Goal: Task Accomplishment & Management: Complete application form

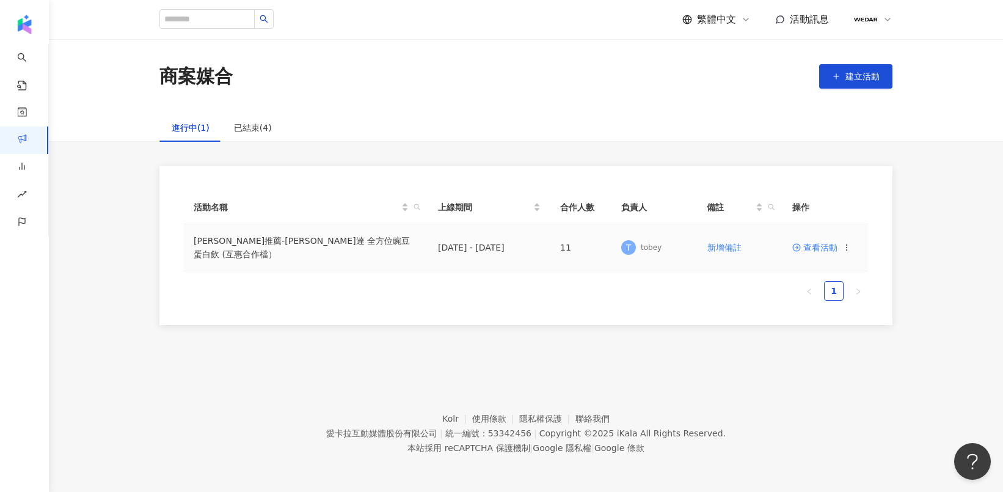
click at [827, 247] on span "查看活動" at bounding box center [814, 247] width 45 height 9
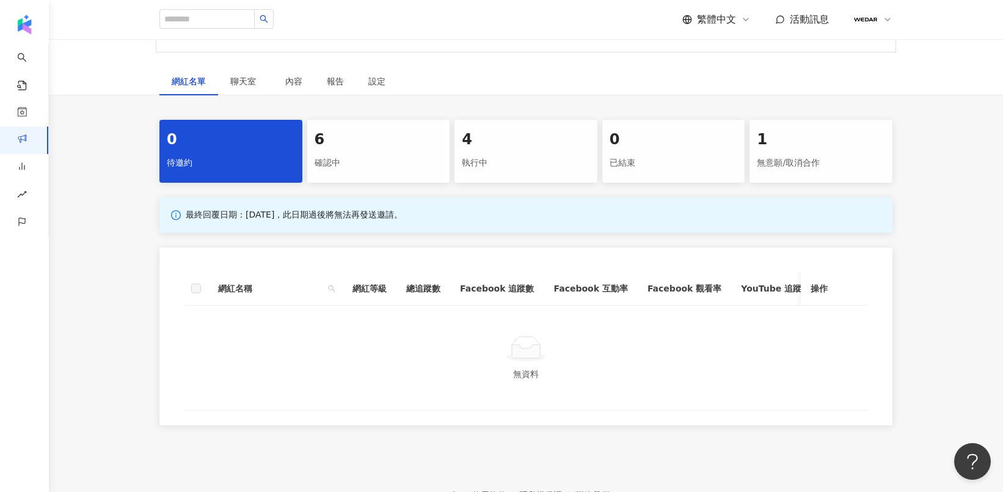
scroll to position [202, 0]
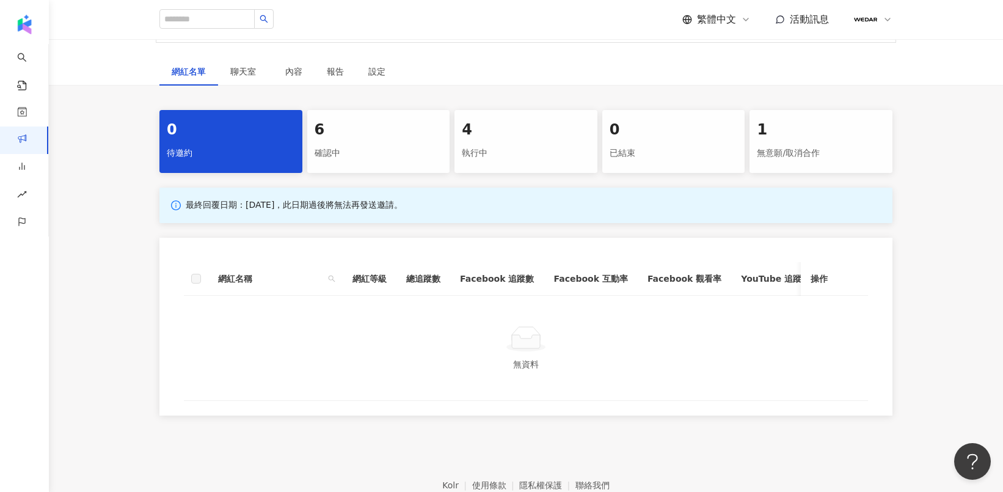
click at [376, 143] on div "確認中" at bounding box center [379, 153] width 128 height 21
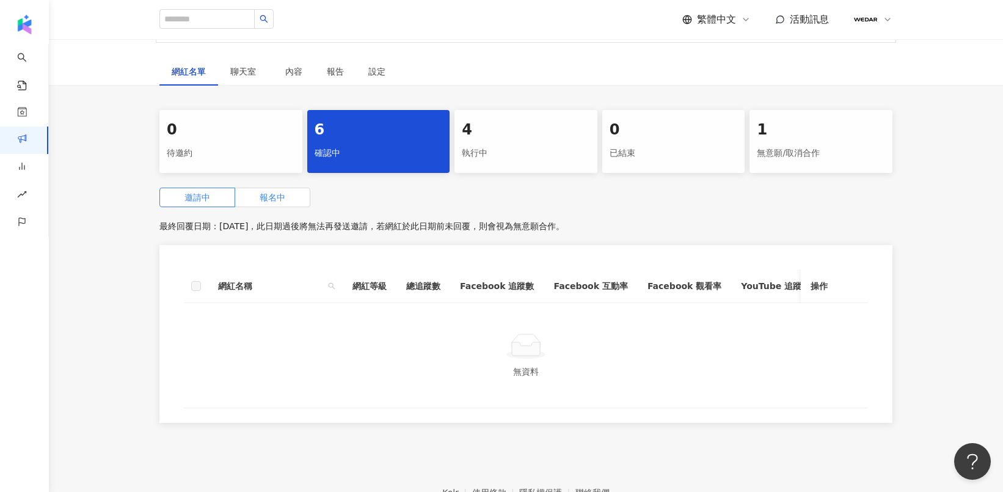
click at [269, 192] on span "報名中" at bounding box center [273, 197] width 26 height 10
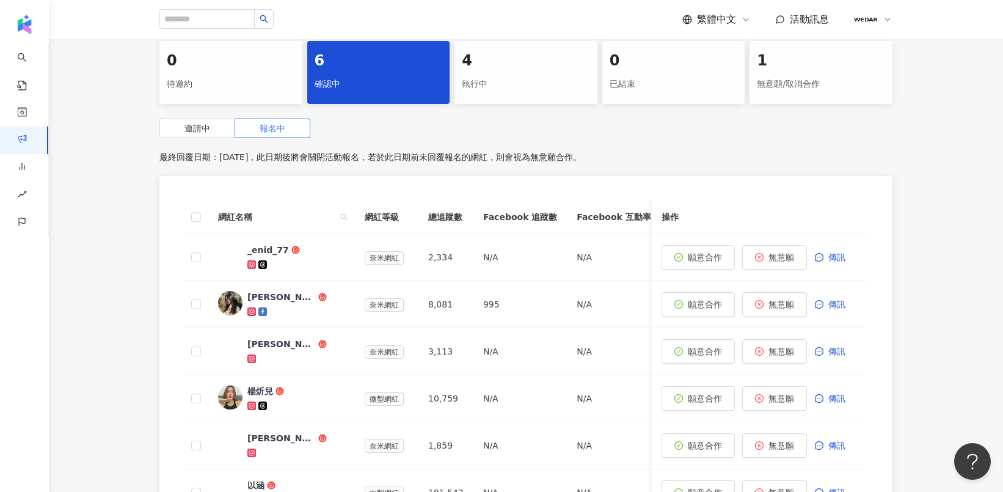
scroll to position [287, 0]
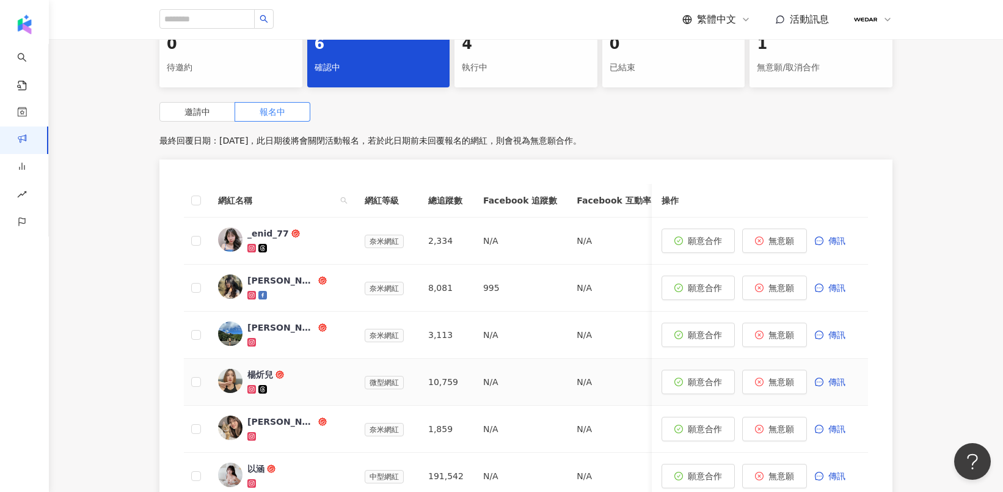
click at [227, 368] on img at bounding box center [230, 380] width 24 height 24
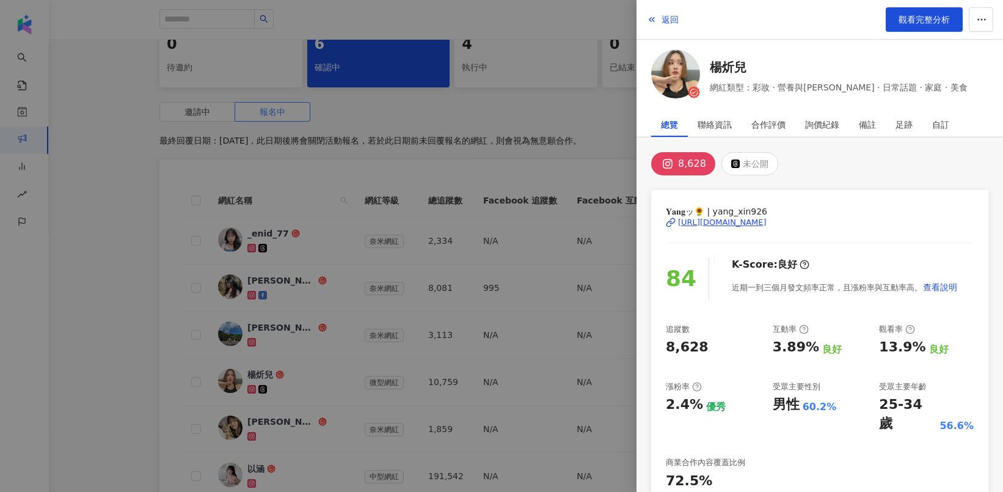
click at [765, 220] on div "https://www.instagram.com/yang_xin926/" at bounding box center [722, 222] width 89 height 11
click at [141, 326] on div at bounding box center [501, 246] width 1003 height 492
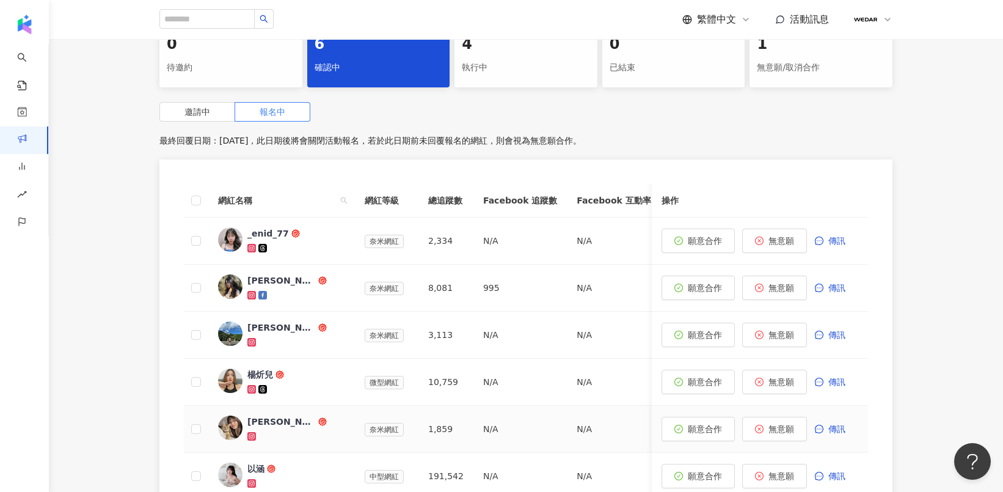
click at [235, 415] on img at bounding box center [230, 427] width 24 height 24
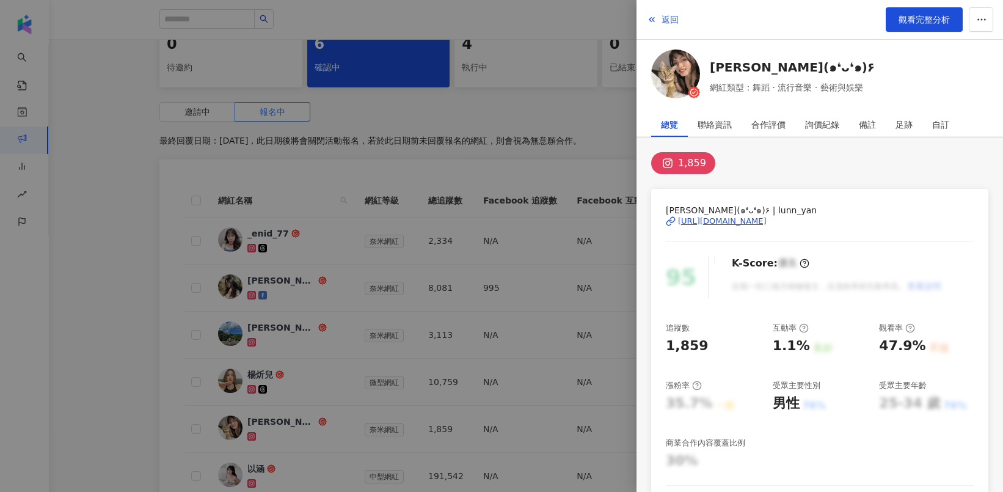
click at [748, 218] on div "https://www.instagram.com/lunn_yan/" at bounding box center [722, 221] width 89 height 11
click at [139, 305] on div at bounding box center [501, 246] width 1003 height 492
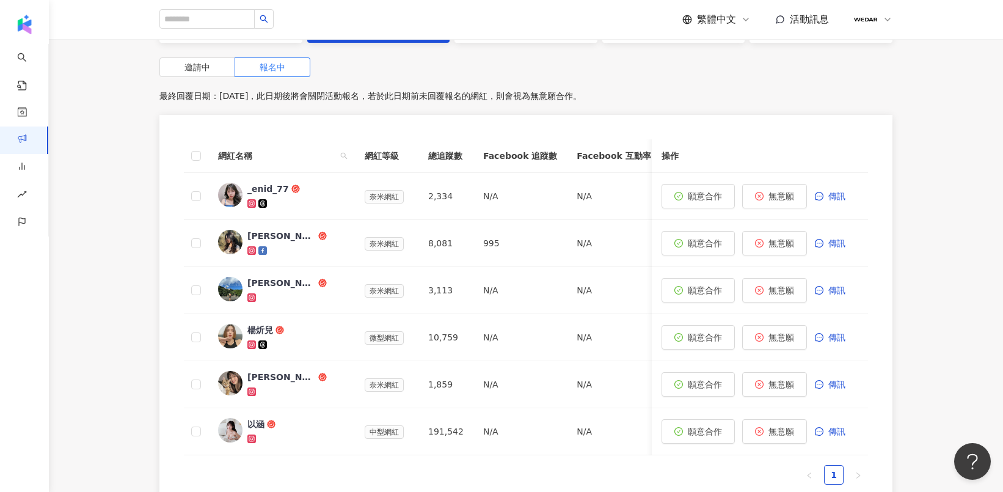
scroll to position [335, 0]
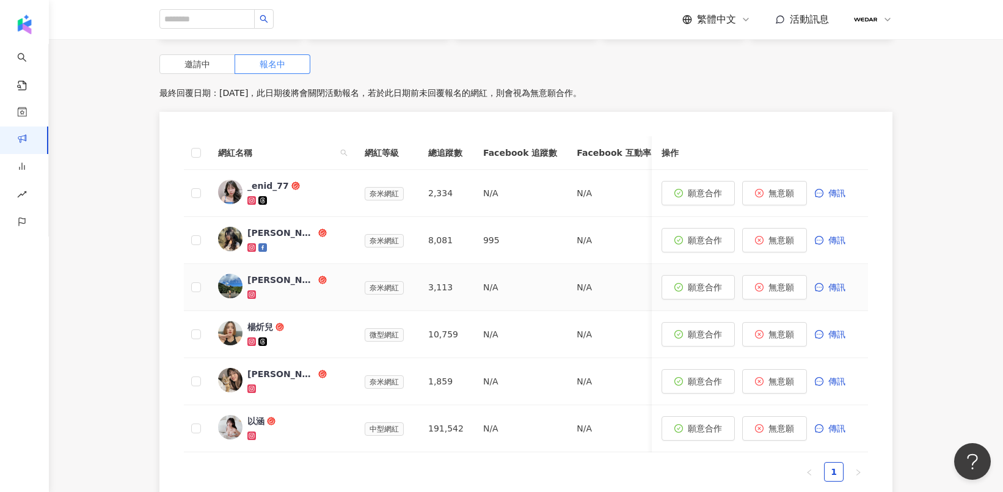
click at [265, 274] on div "[PERSON_NAME]" at bounding box center [281, 280] width 68 height 12
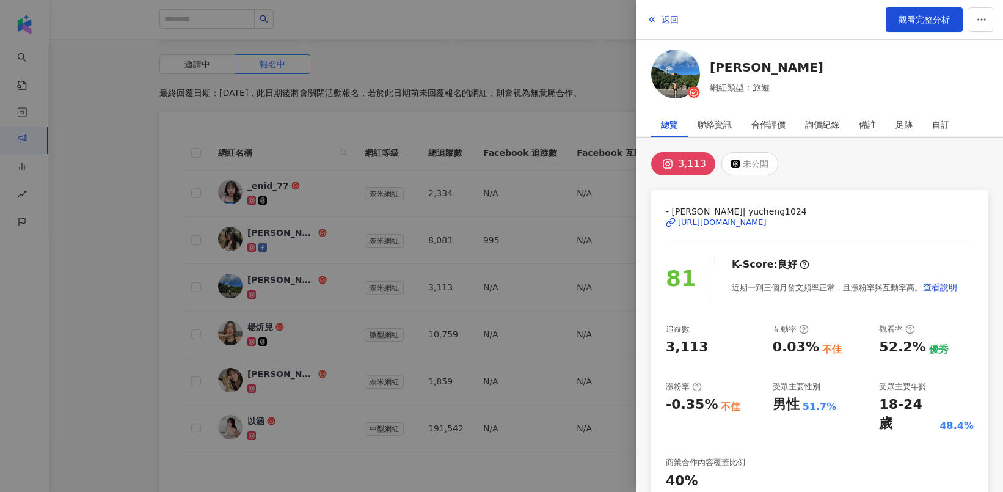
click at [725, 219] on div "[URL][DOMAIN_NAME]" at bounding box center [722, 222] width 89 height 11
click at [588, 167] on div at bounding box center [501, 246] width 1003 height 492
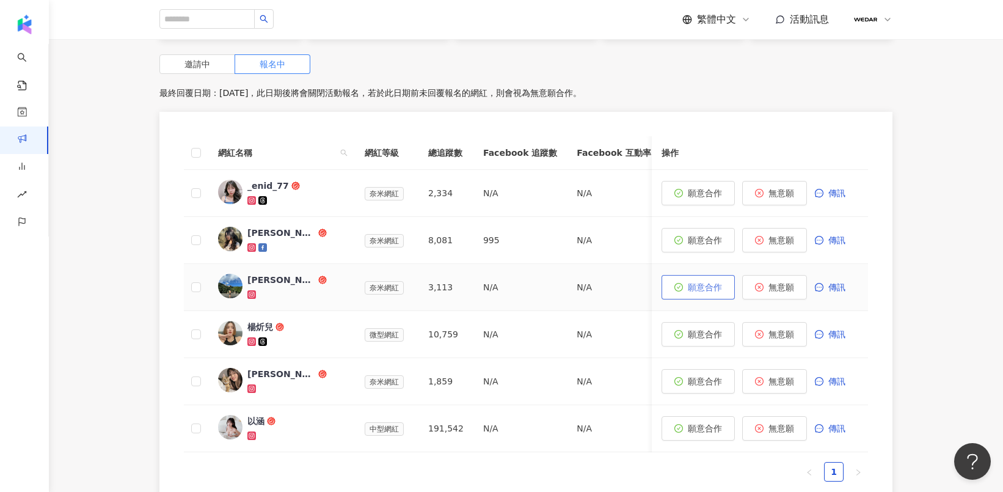
click at [697, 282] on span "願意合作" at bounding box center [705, 287] width 34 height 10
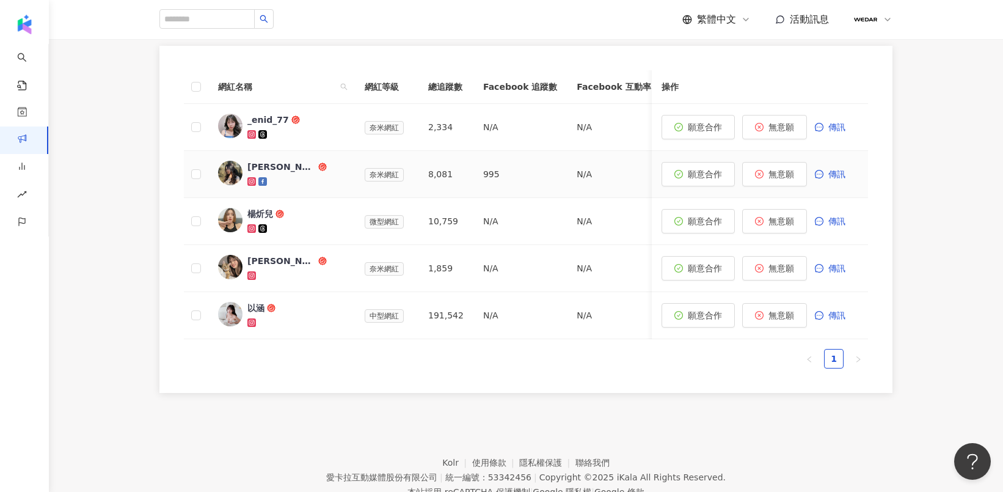
scroll to position [420, 0]
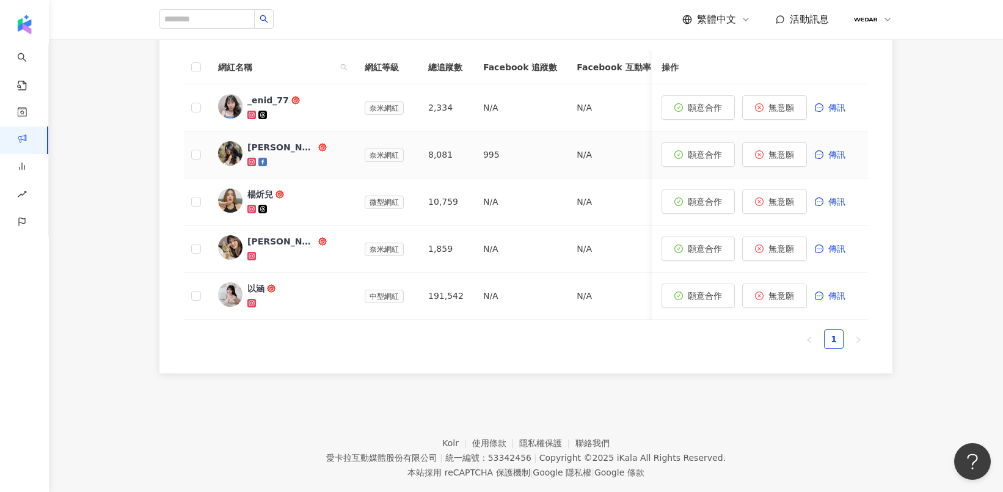
click at [249, 141] on div "珊蒂楊" at bounding box center [281, 147] width 68 height 12
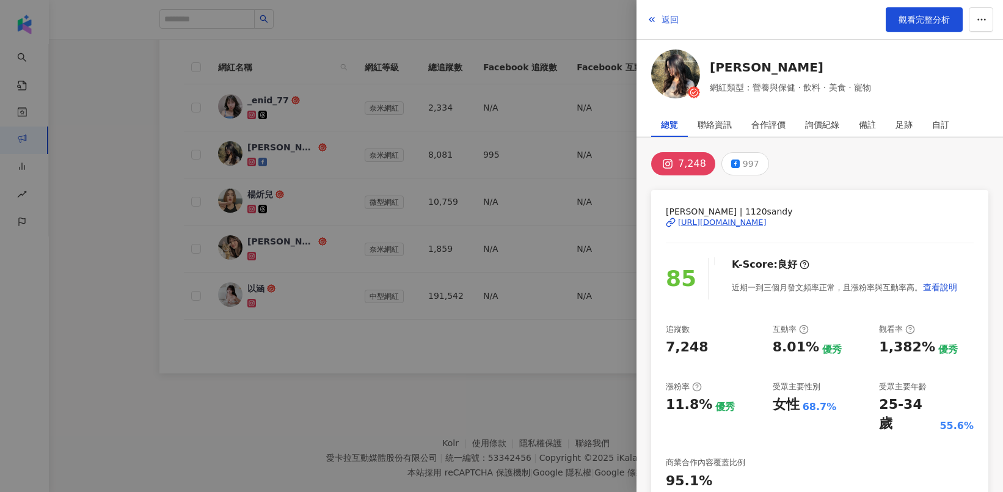
click at [766, 222] on div "https://www.instagram.com/1120sandy/" at bounding box center [722, 222] width 89 height 11
click at [519, 378] on div at bounding box center [501, 246] width 1003 height 492
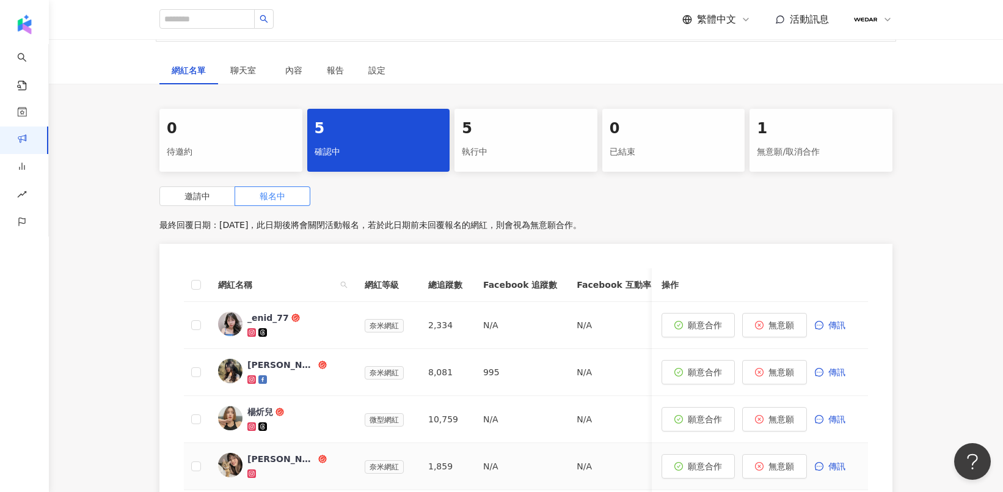
scroll to position [0, 0]
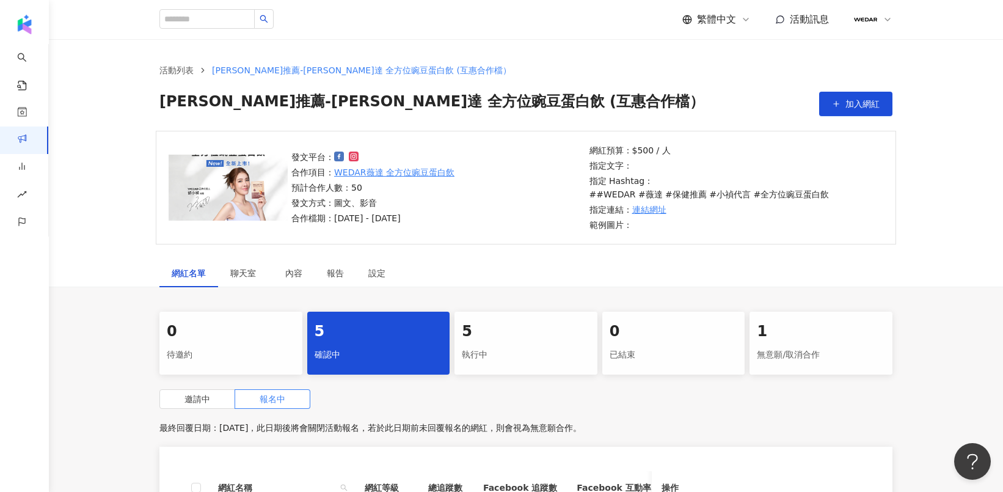
click at [548, 329] on div "5 執行中" at bounding box center [526, 343] width 143 height 63
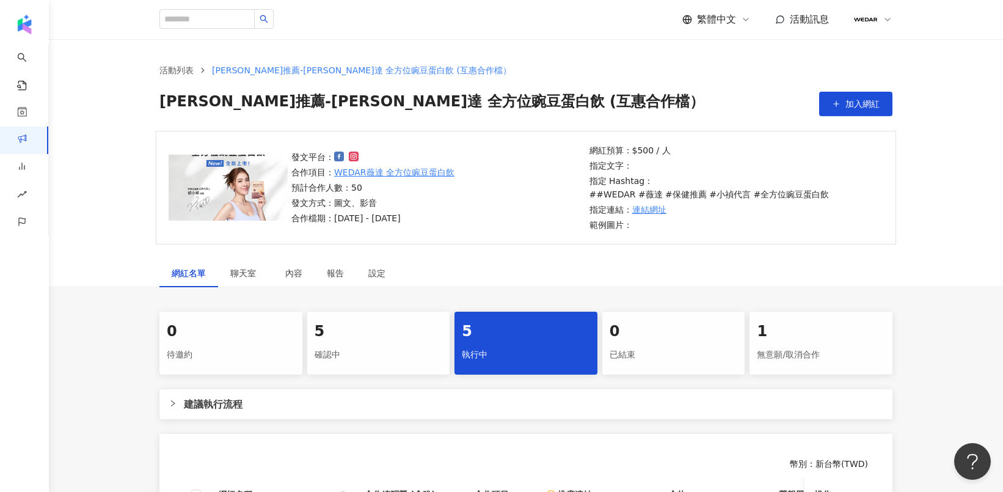
click at [497, 345] on div "執行中" at bounding box center [526, 355] width 128 height 21
click at [485, 345] on div "執行中" at bounding box center [526, 355] width 128 height 21
click at [357, 345] on div "確認中" at bounding box center [379, 355] width 128 height 21
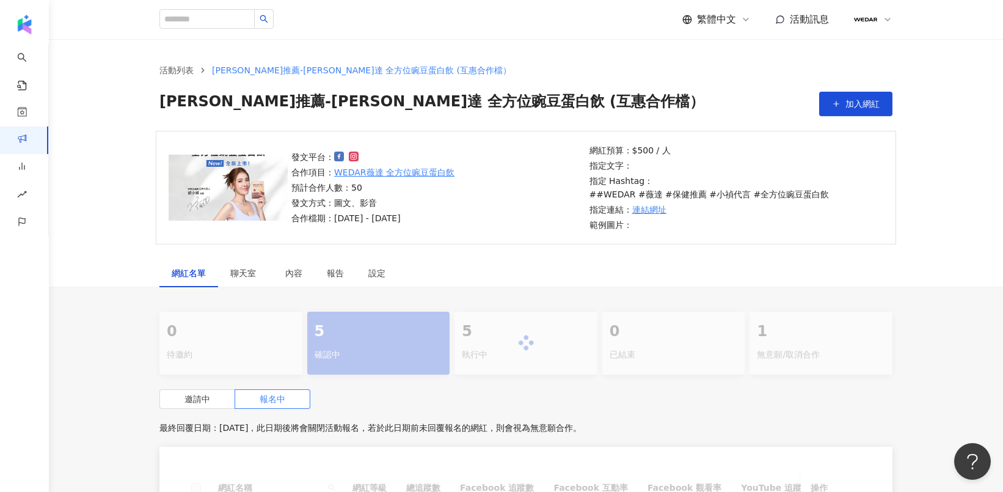
click at [516, 345] on div "執行中" at bounding box center [526, 355] width 128 height 21
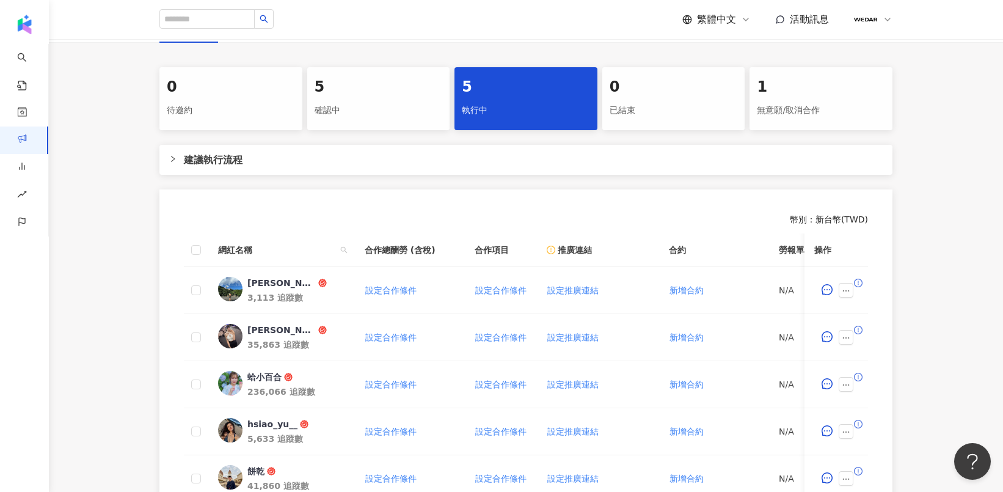
scroll to position [447, 0]
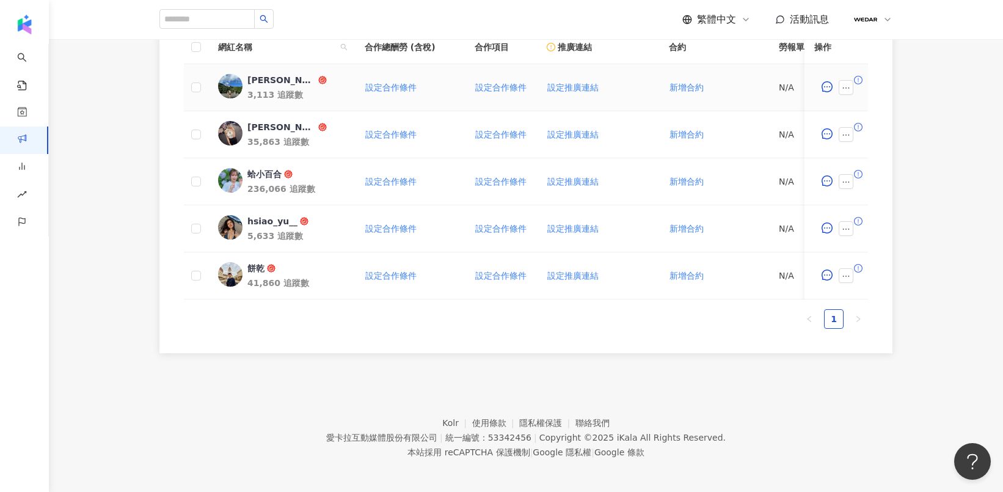
click at [260, 74] on div "[PERSON_NAME]" at bounding box center [281, 80] width 68 height 12
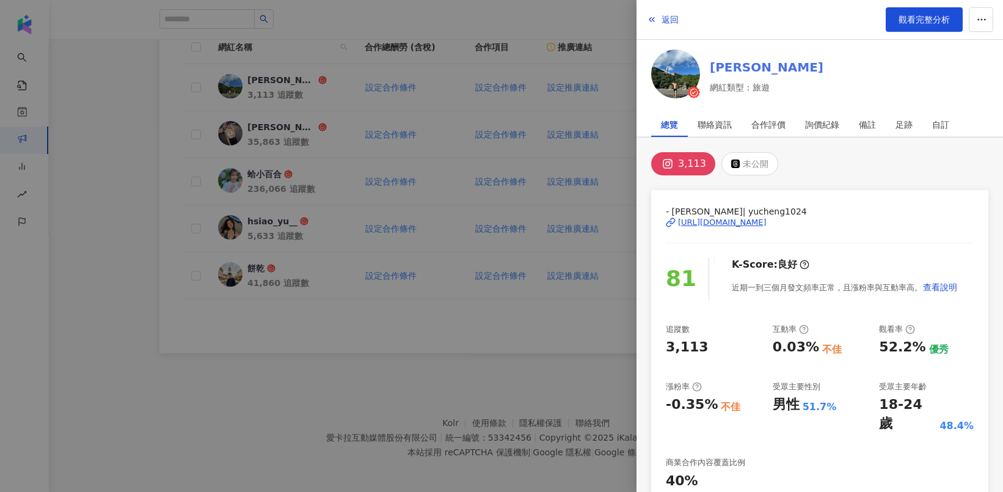
click at [726, 67] on link "[PERSON_NAME]" at bounding box center [767, 67] width 114 height 17
click at [121, 102] on div at bounding box center [501, 246] width 1003 height 492
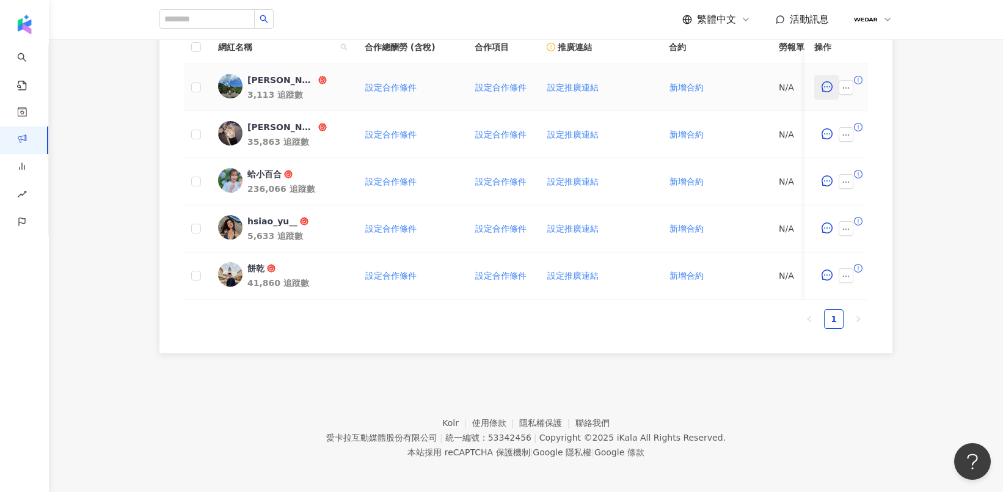
click at [827, 81] on icon "message" at bounding box center [827, 86] width 11 height 11
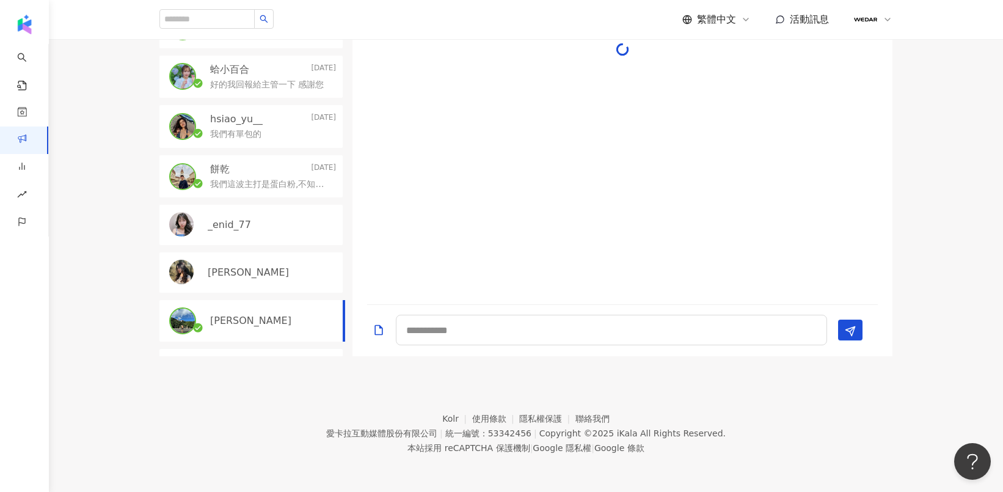
scroll to position [264, 0]
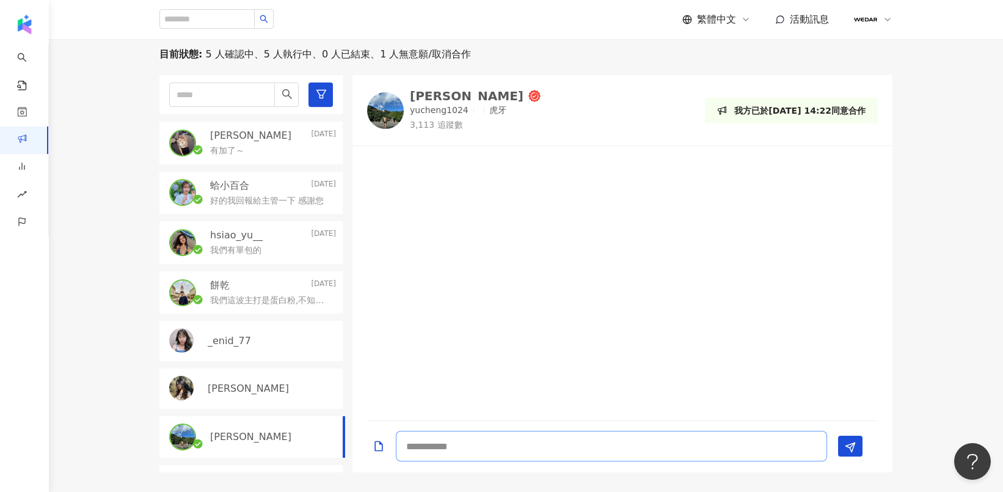
click at [458, 431] on textarea at bounding box center [611, 446] width 431 height 31
type textarea "******"
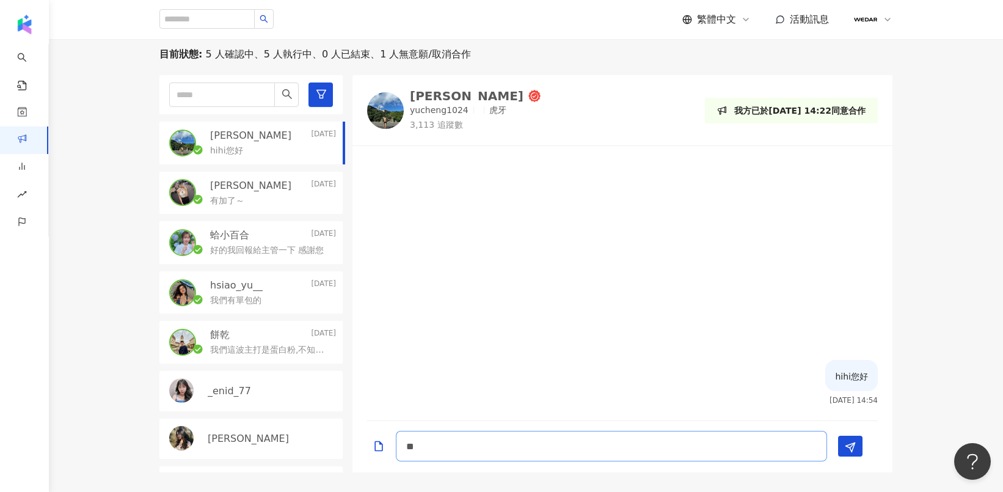
type textarea "*"
type textarea "**********"
type textarea "*"
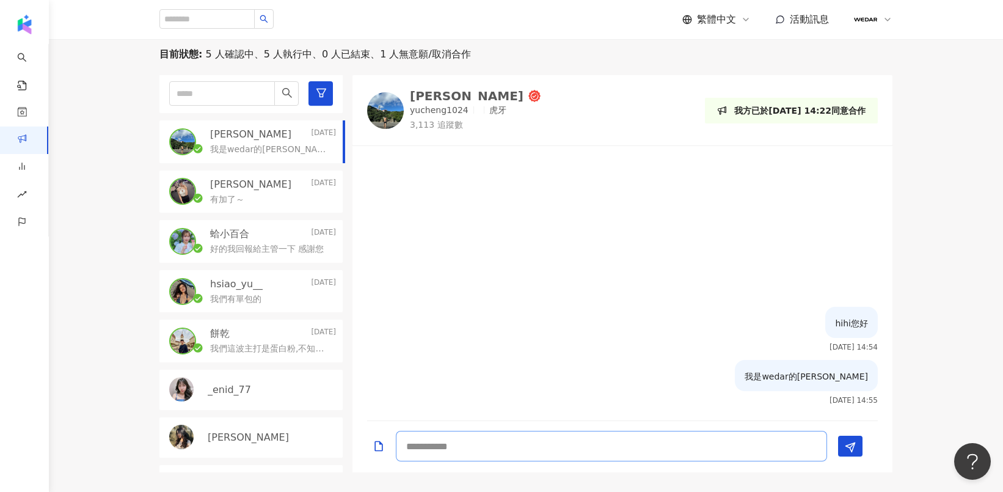
scroll to position [0, 0]
click at [280, 142] on div "我是wedar的托比" at bounding box center [273, 149] width 126 height 15
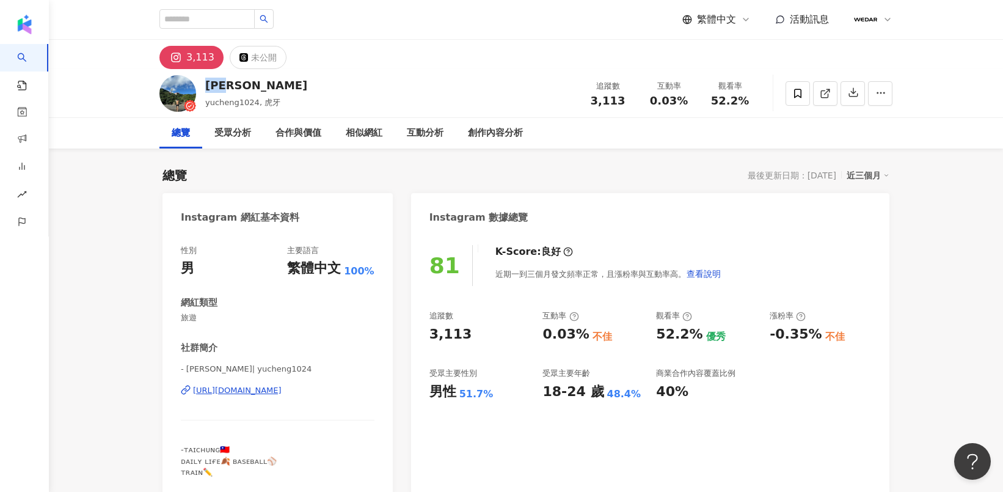
drag, startPoint x: 255, startPoint y: 82, endPoint x: 207, endPoint y: 85, distance: 48.3
click at [207, 85] on div "[PERSON_NAME]" at bounding box center [256, 85] width 102 height 15
copy div "[PERSON_NAME]"
click at [268, 78] on div "[PERSON_NAME]" at bounding box center [256, 85] width 102 height 15
click at [224, 85] on div "[PERSON_NAME]" at bounding box center [256, 85] width 102 height 15
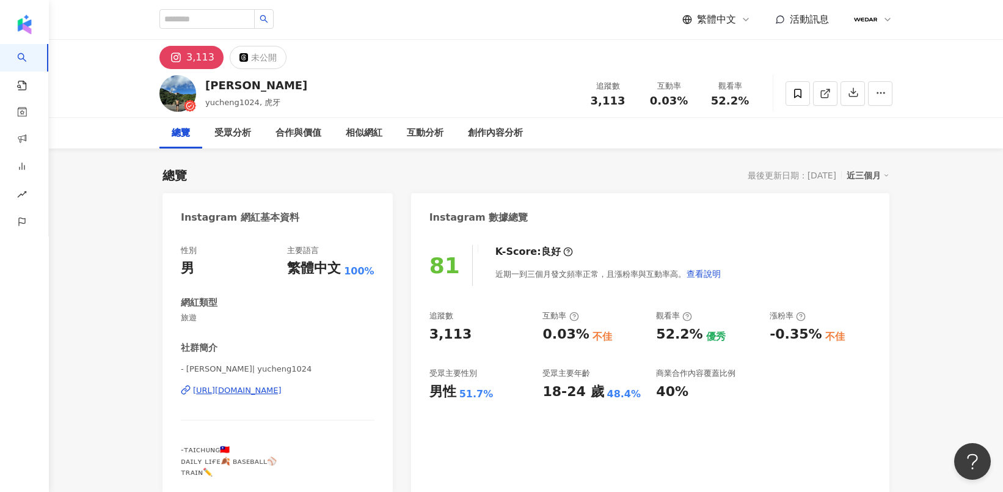
click at [204, 84] on div "[PERSON_NAME]yucheng1024, 虎牙 追蹤數 3,113 互動率 0.03% 觀看率 52.2%" at bounding box center [526, 93] width 782 height 48
drag, startPoint x: 211, startPoint y: 84, endPoint x: 227, endPoint y: 85, distance: 15.9
click at [228, 85] on div "[PERSON_NAME]" at bounding box center [256, 85] width 102 height 15
drag, startPoint x: 209, startPoint y: 84, endPoint x: 240, endPoint y: 84, distance: 31.2
click at [240, 84] on div "[PERSON_NAME]" at bounding box center [256, 85] width 102 height 15
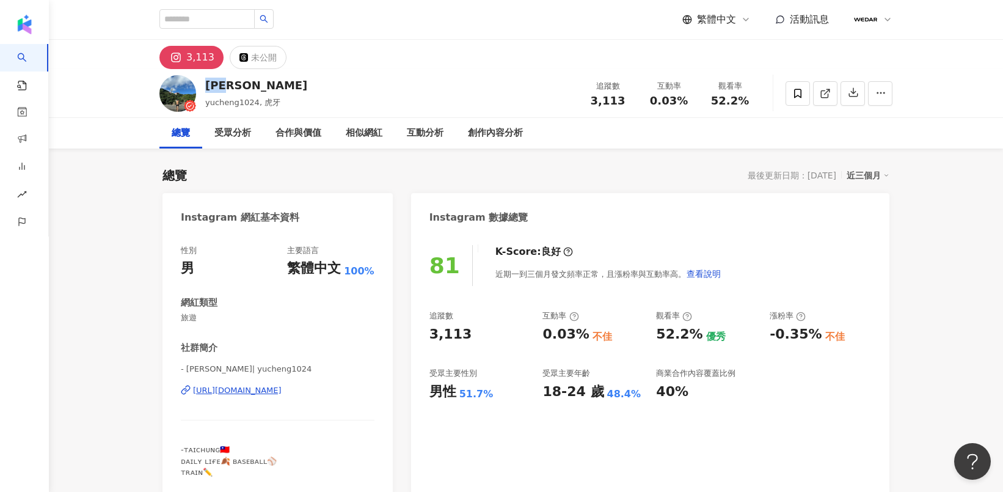
copy div "[PERSON_NAME]"
click at [282, 391] on div "[URL][DOMAIN_NAME]" at bounding box center [237, 390] width 89 height 11
